Goal: Task Accomplishment & Management: Use online tool/utility

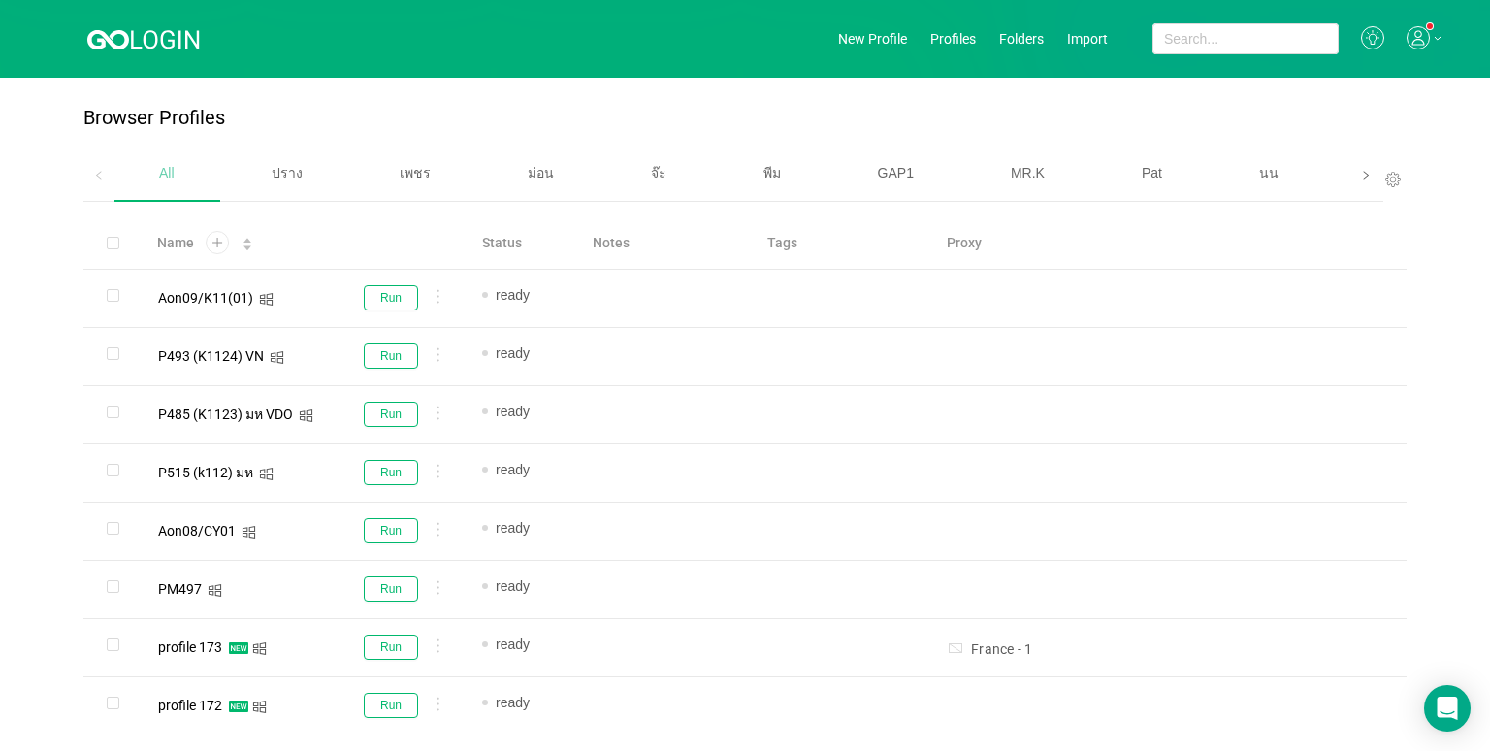
click at [1350, 179] on span at bounding box center [1365, 174] width 31 height 53
click at [939, 171] on span "เบนซ์" at bounding box center [942, 173] width 33 height 16
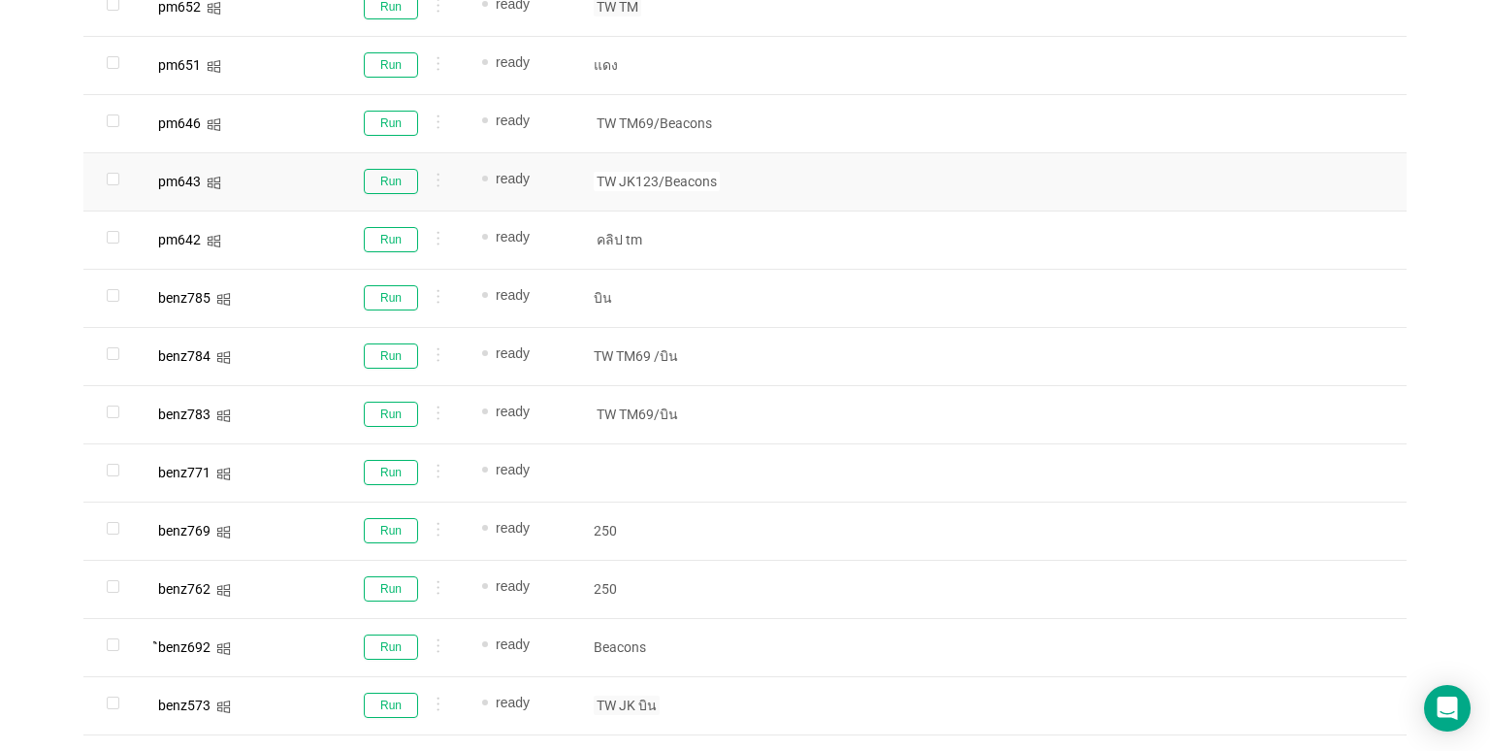
scroll to position [194, 0]
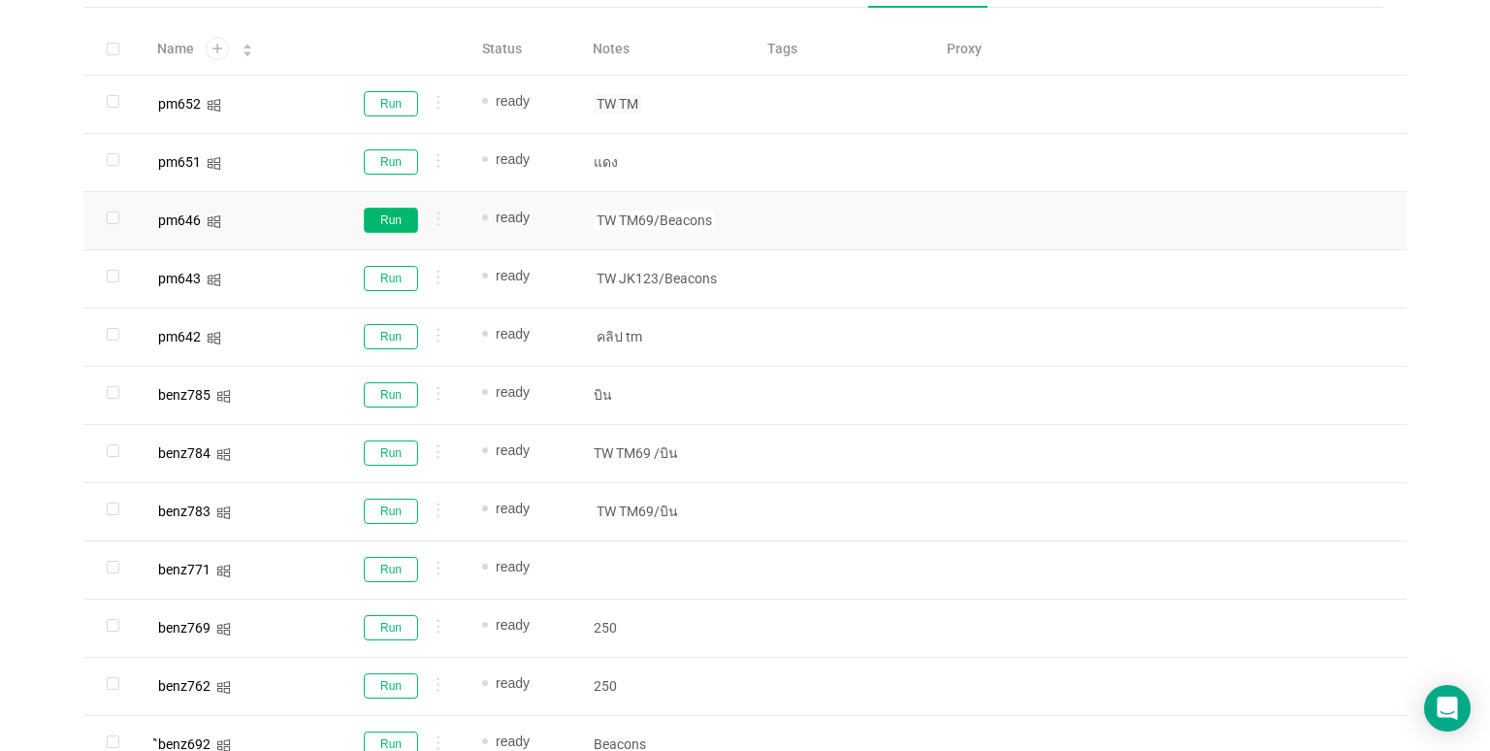
click at [378, 221] on button "Run" at bounding box center [391, 220] width 54 height 25
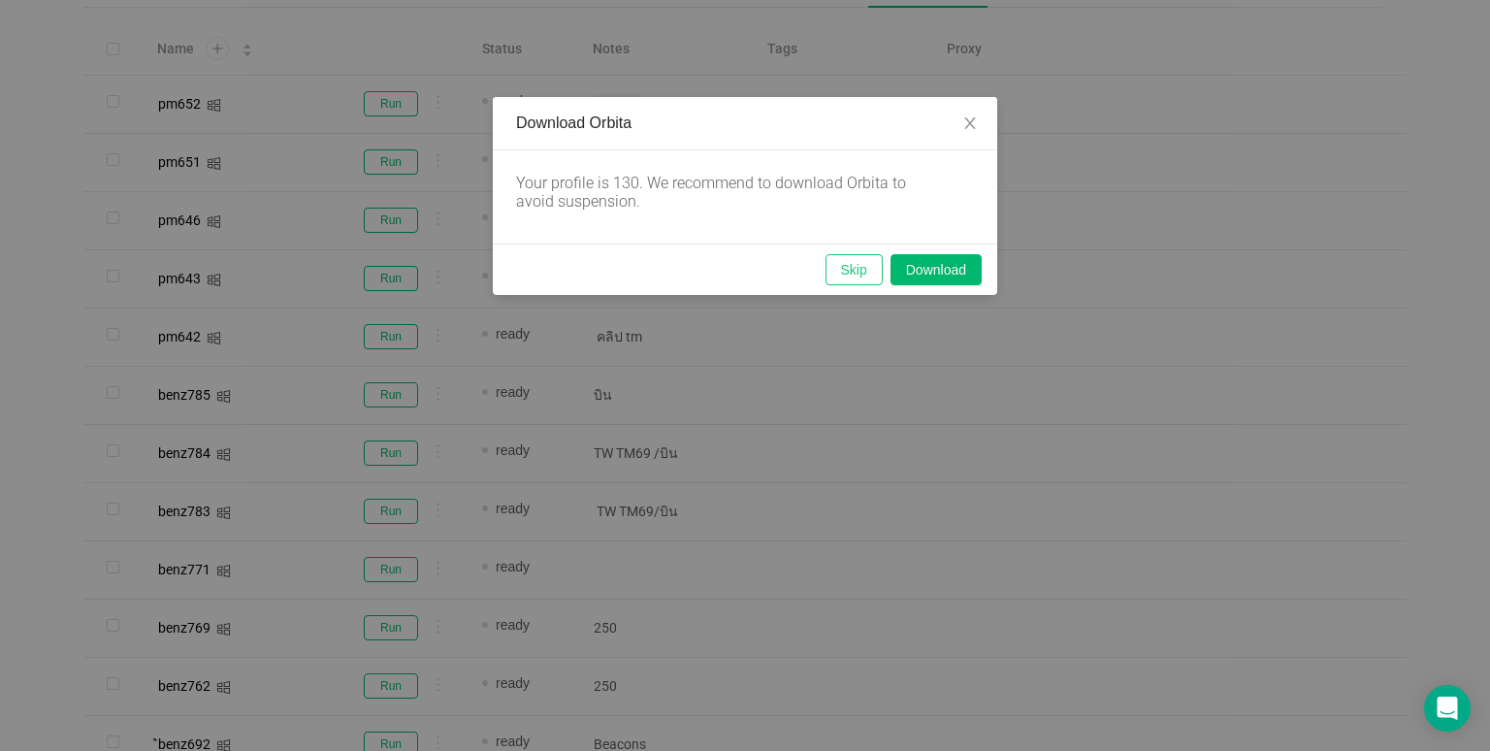
click at [859, 268] on button "Skip" at bounding box center [853, 269] width 57 height 31
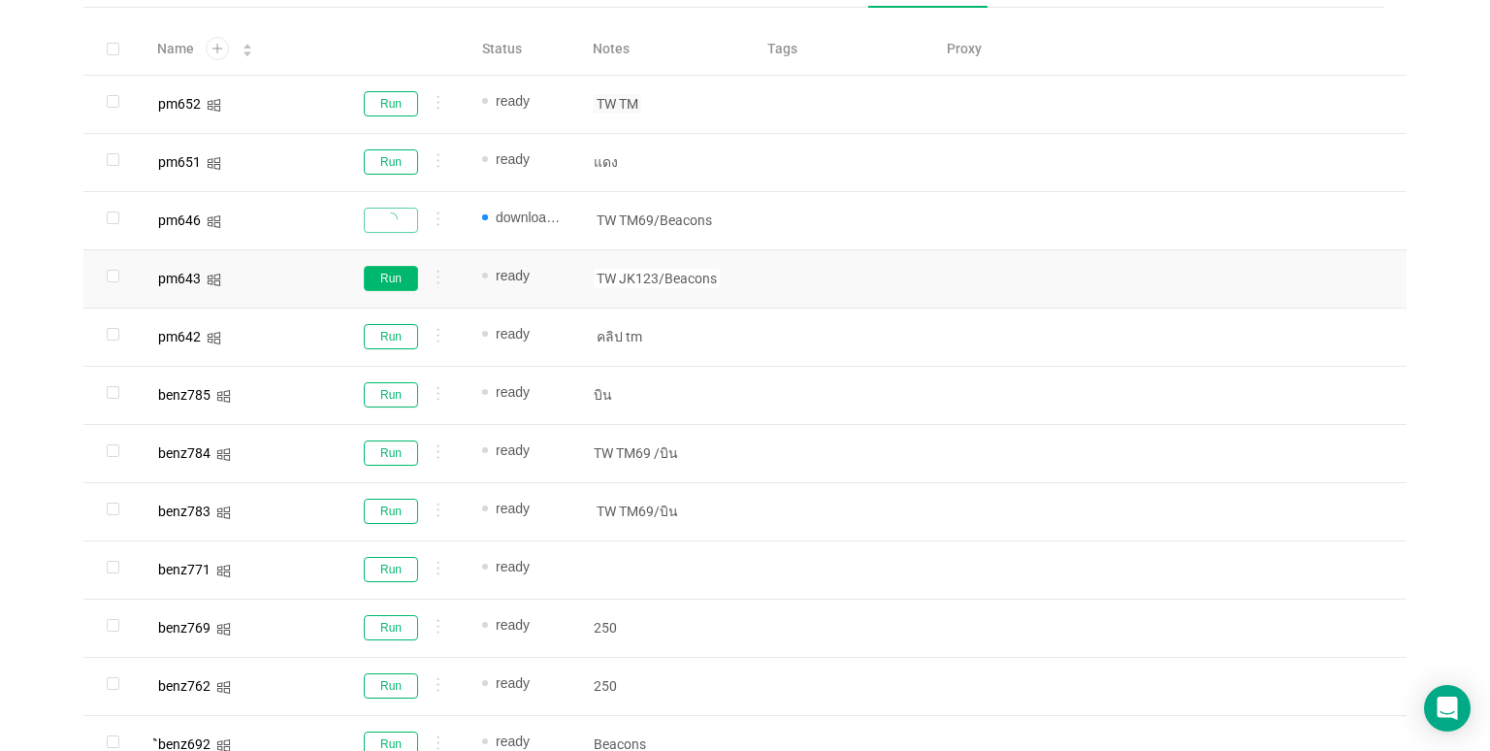
click at [398, 281] on button "Run" at bounding box center [391, 278] width 54 height 25
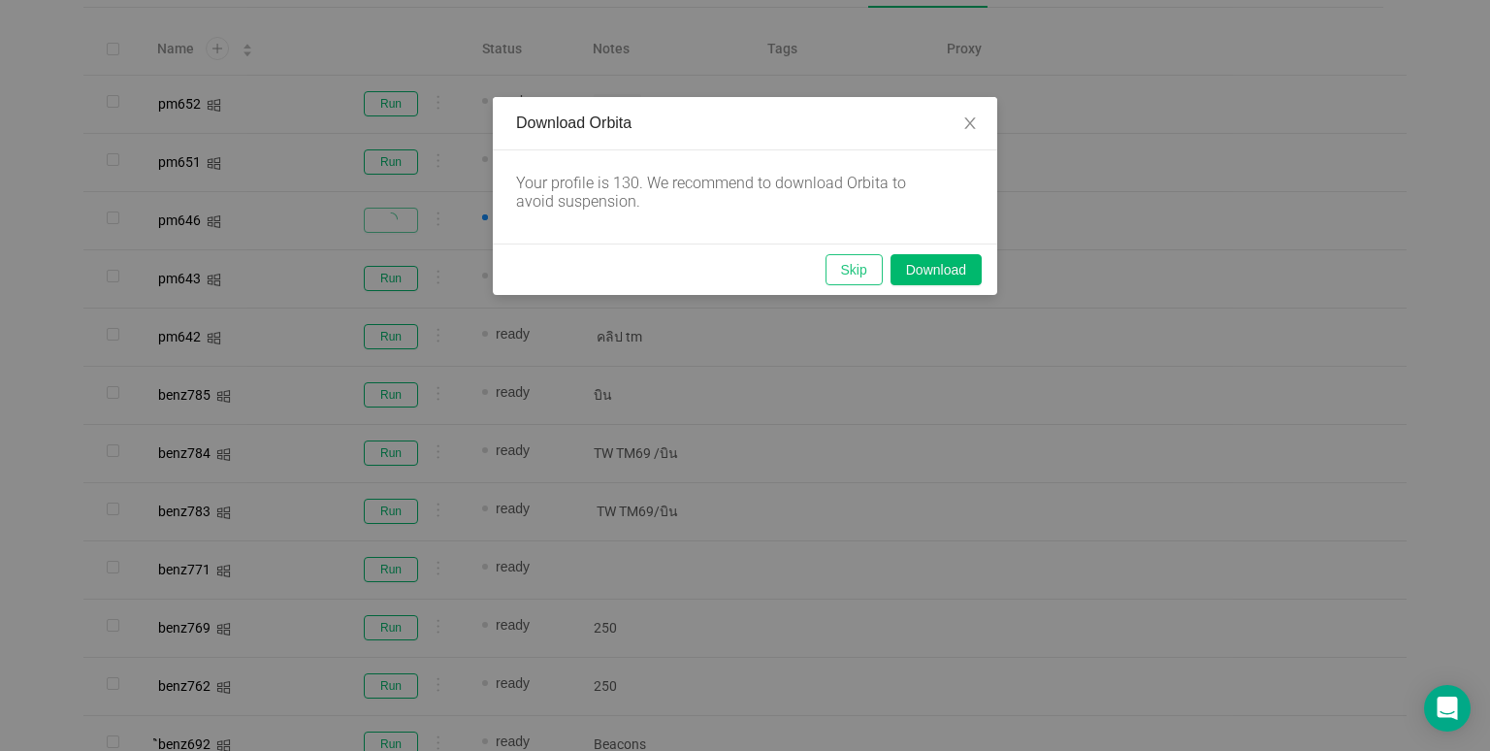
click at [838, 268] on button "Skip" at bounding box center [853, 269] width 57 height 31
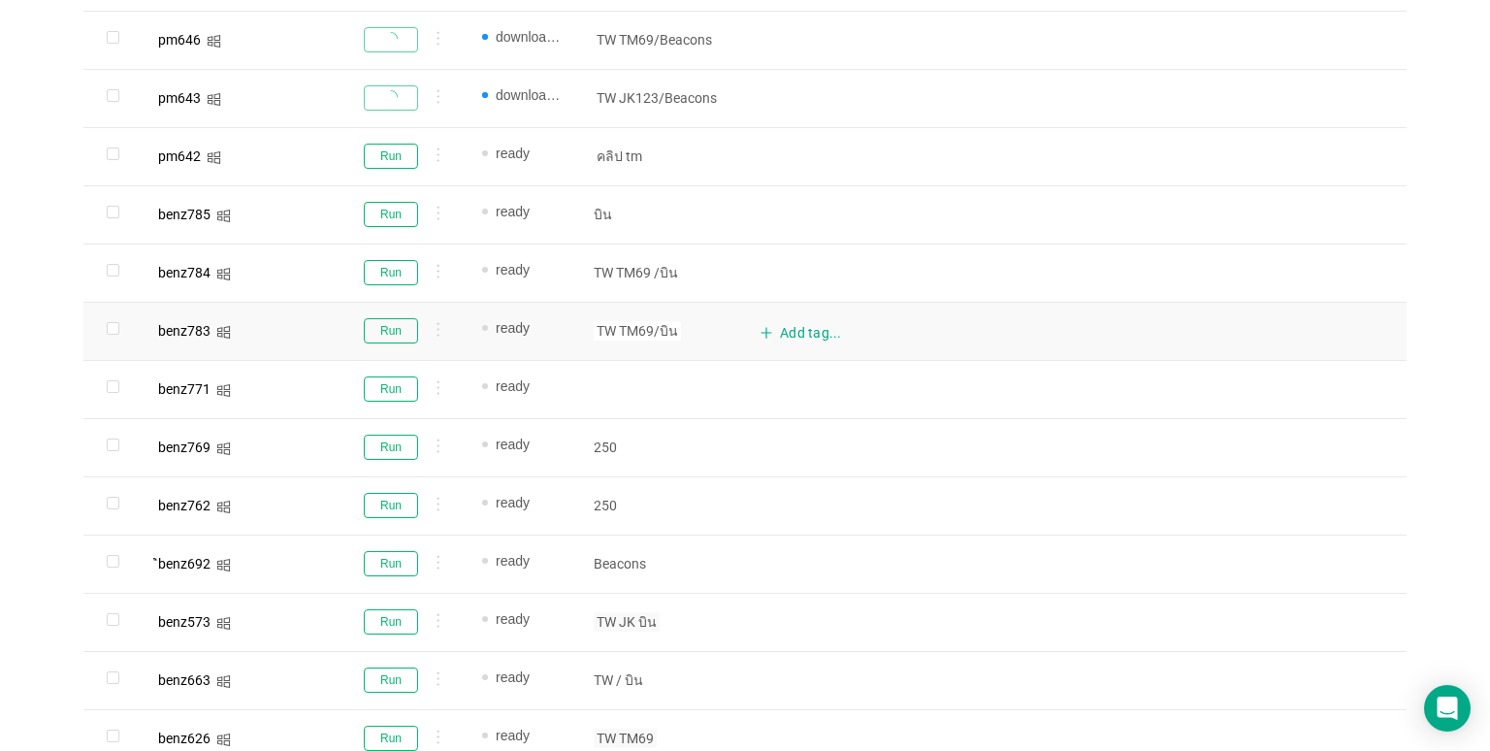
scroll to position [388, 0]
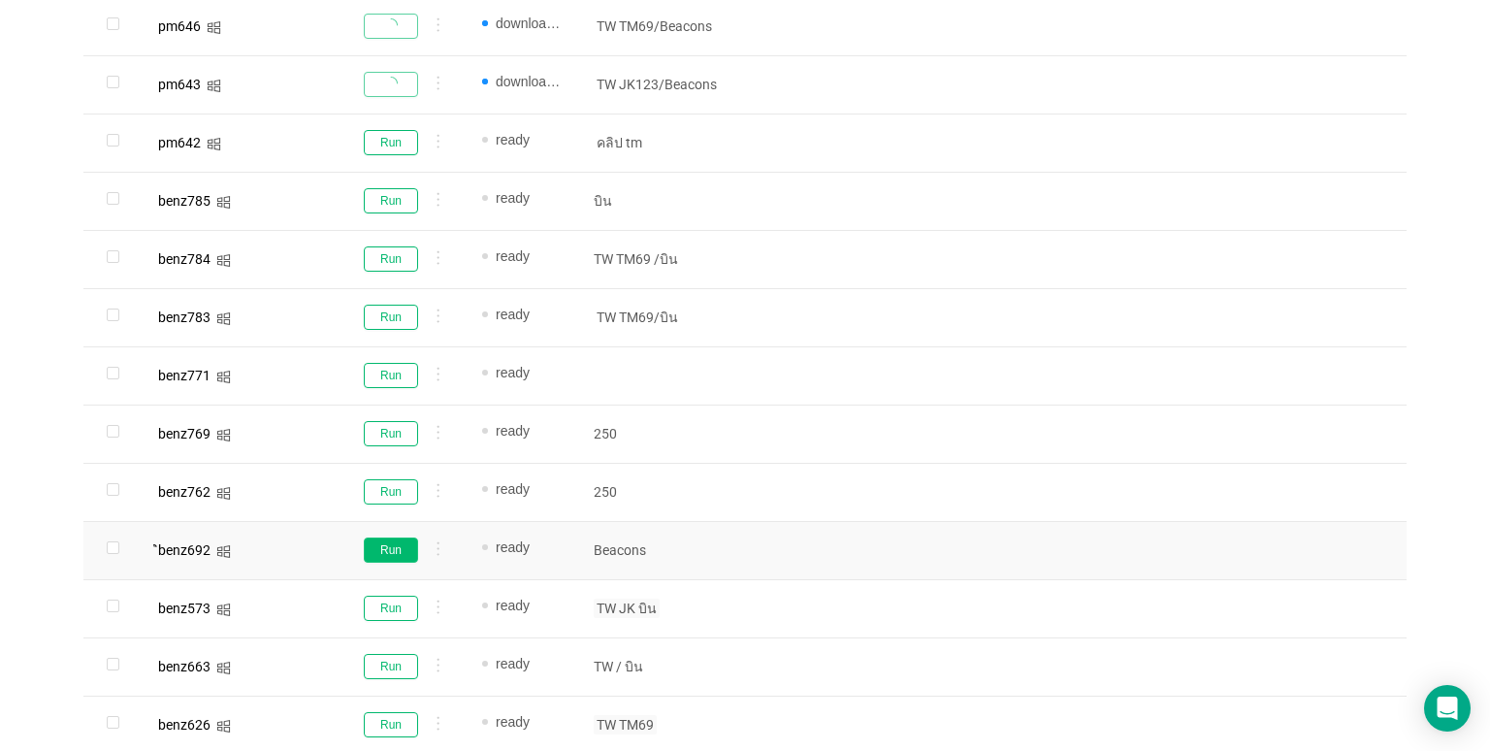
click at [403, 551] on button "Run" at bounding box center [391, 549] width 54 height 25
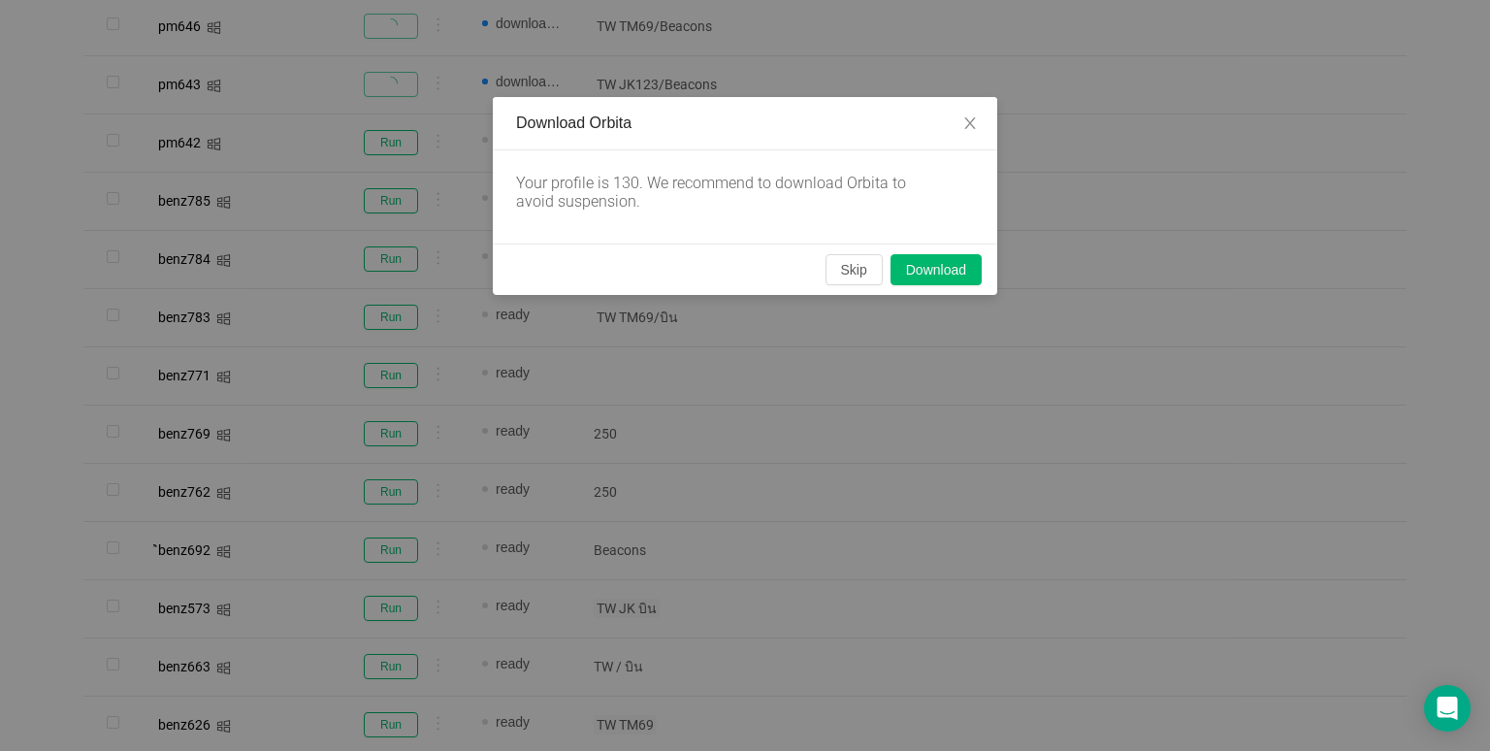
click at [852, 252] on div "Skip Download" at bounding box center [745, 268] width 504 height 51
click at [851, 264] on button "Skip" at bounding box center [853, 269] width 57 height 31
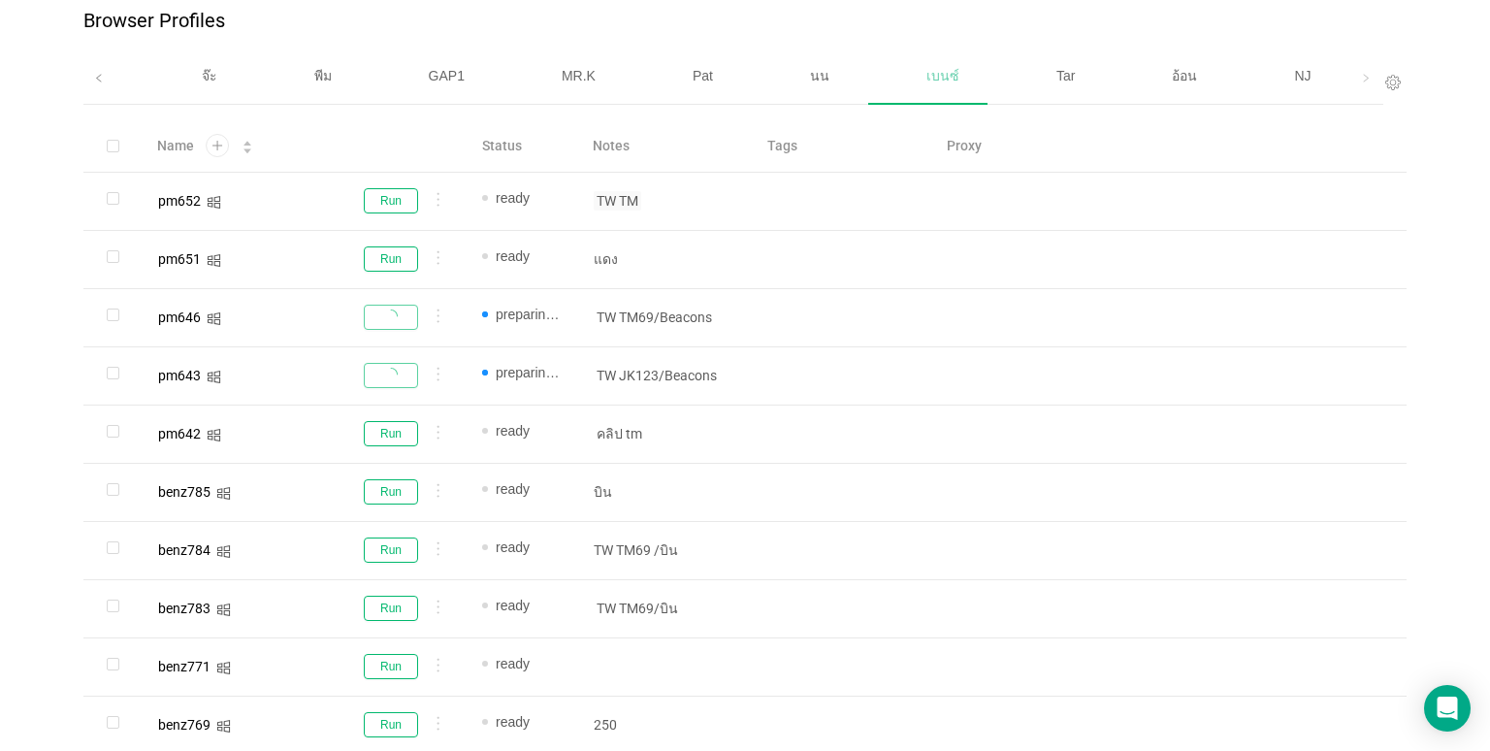
scroll to position [97, 0]
drag, startPoint x: 667, startPoint y: 375, endPoint x: 591, endPoint y: 371, distance: 76.7
click at [591, 371] on div "TW JK123/Beacons" at bounding box center [664, 375] width 159 height 37
click at [719, 379] on p "Beacons" at bounding box center [665, 375] width 142 height 19
drag, startPoint x: 660, startPoint y: 313, endPoint x: 594, endPoint y: 315, distance: 66.0
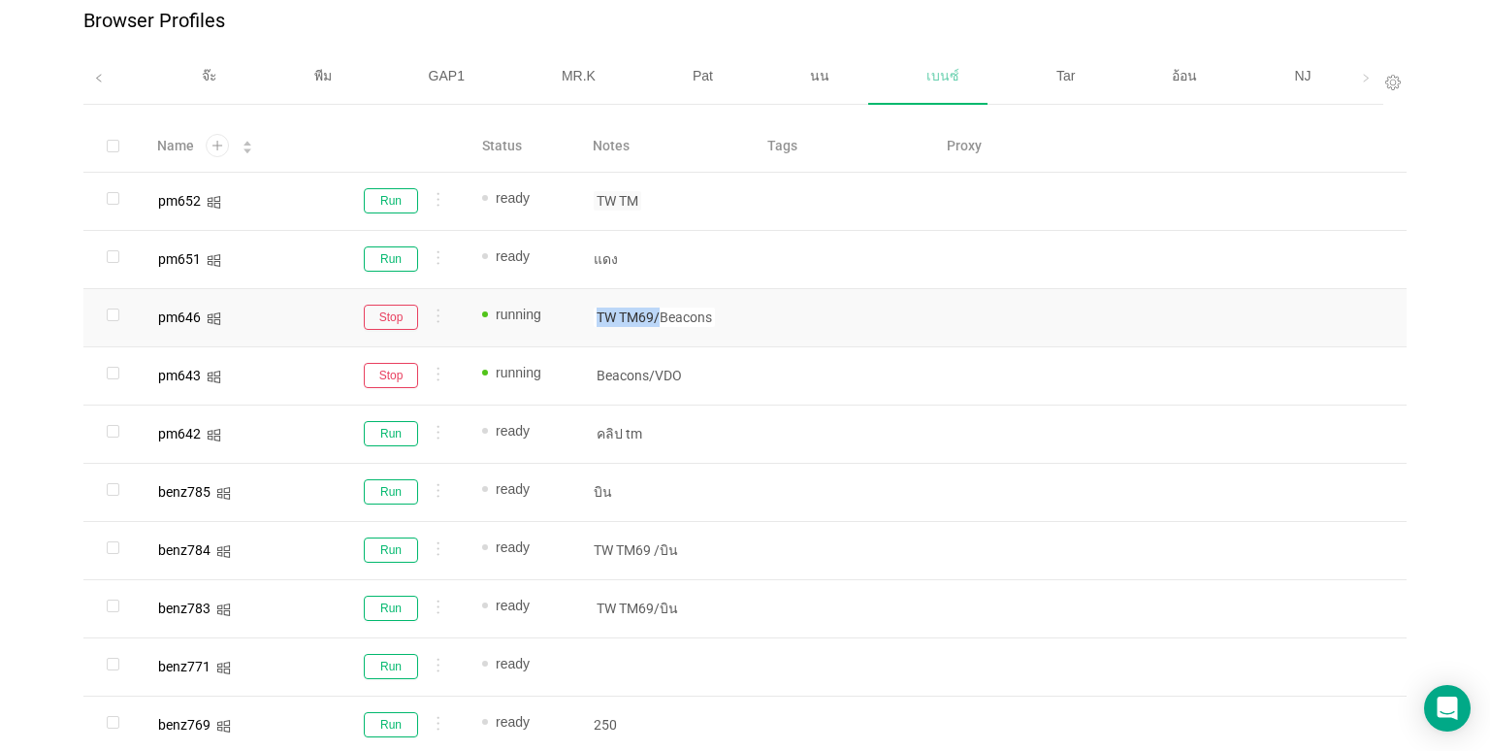
click at [594, 315] on span "TW TM69/Beacons" at bounding box center [654, 316] width 121 height 19
click at [706, 313] on p "Beacons" at bounding box center [665, 316] width 142 height 19
